Goal: Information Seeking & Learning: Learn about a topic

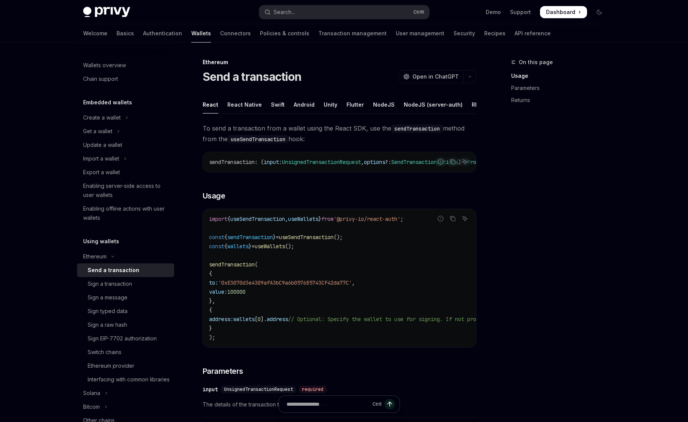
scroll to position [137, 0]
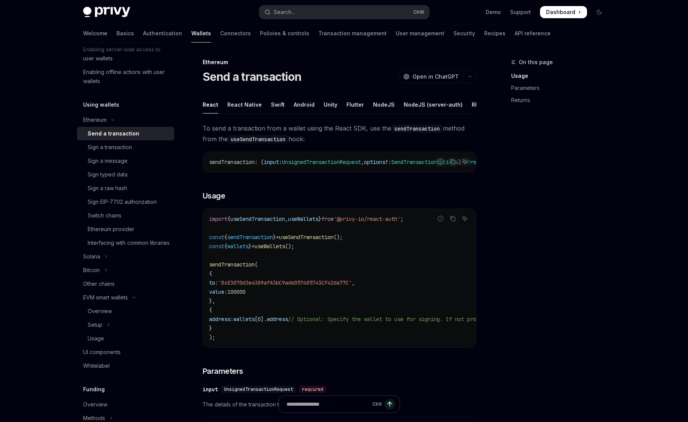
click at [108, 7] on img at bounding box center [106, 12] width 47 height 11
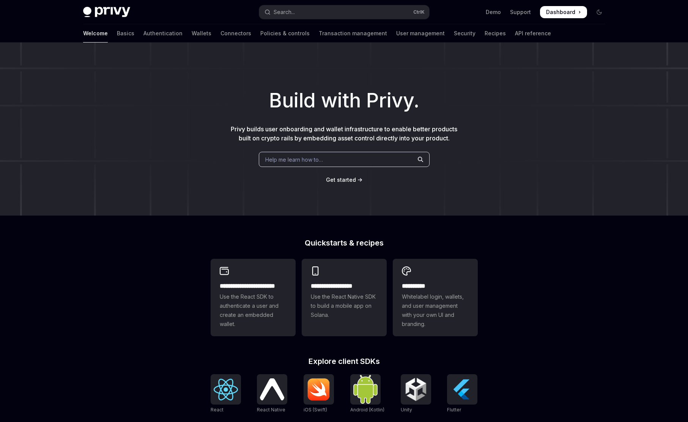
click at [515, 18] on div "Privy Docs home page Search... Ctrl K Demo Support Dashboard Dashboard Search..." at bounding box center [344, 12] width 522 height 24
click at [523, 13] on link "Support" at bounding box center [520, 12] width 21 height 8
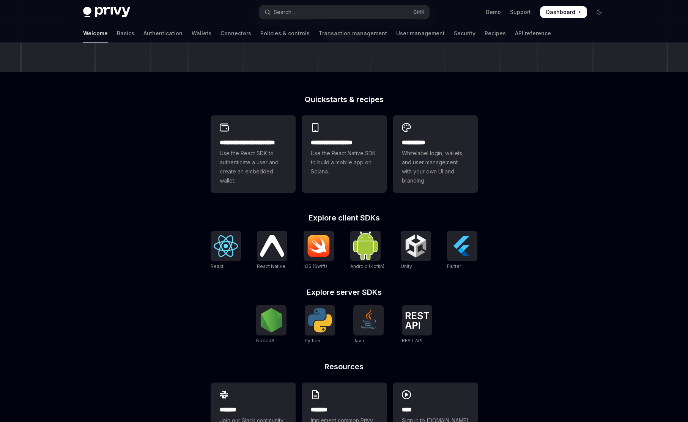
scroll to position [181, 0]
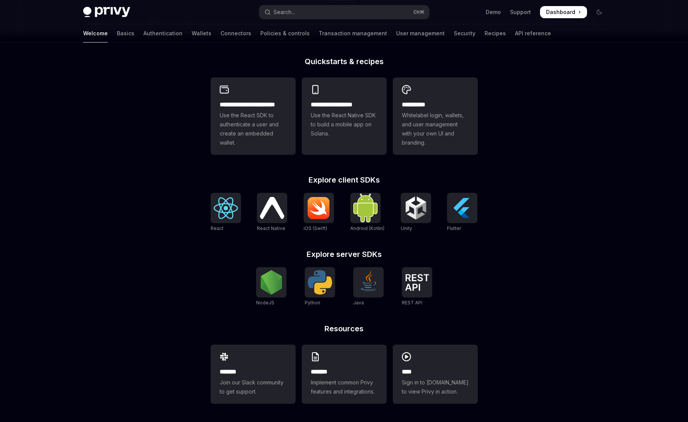
click at [87, 340] on div "**********" at bounding box center [344, 141] width 688 height 561
click at [192, 27] on link "Wallets" at bounding box center [202, 33] width 20 height 18
type textarea "*"
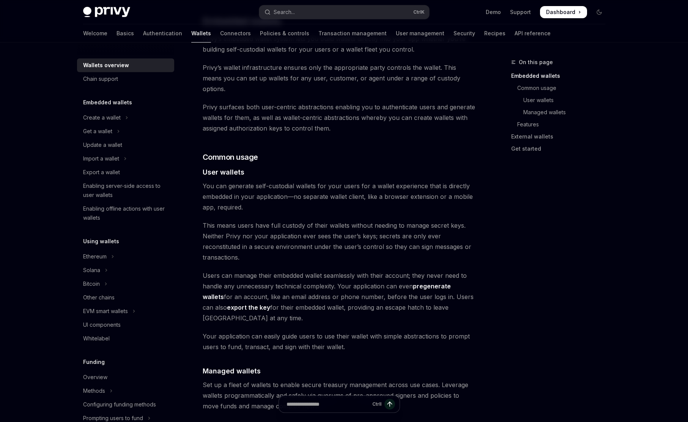
scroll to position [415, 0]
